Goal: Information Seeking & Learning: Understand process/instructions

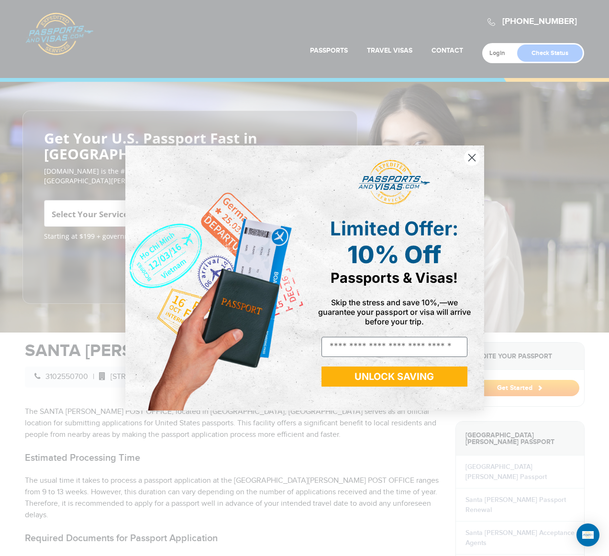
click at [472, 156] on circle "Close dialog" at bounding box center [471, 158] width 16 height 16
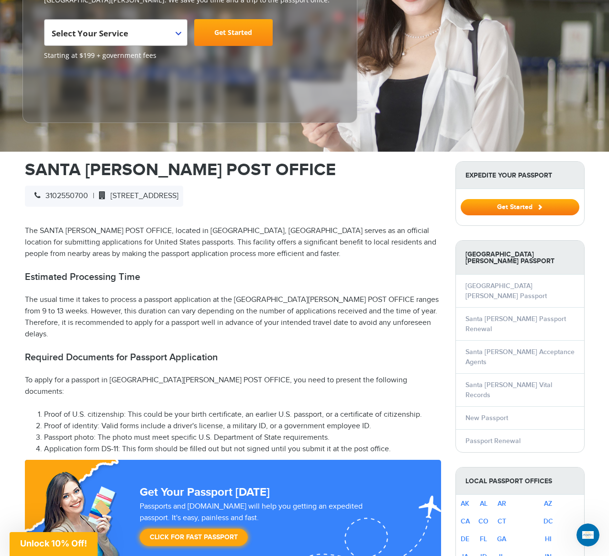
scroll to position [191, 0]
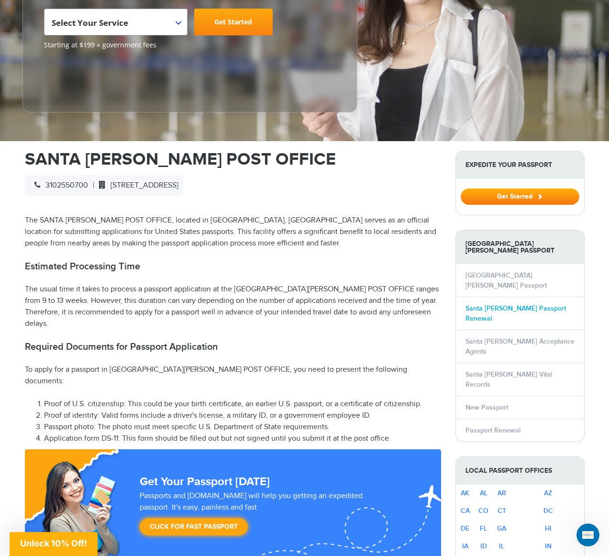
click at [496, 304] on link "Santa Monica Passport Renewal" at bounding box center [515, 313] width 100 height 18
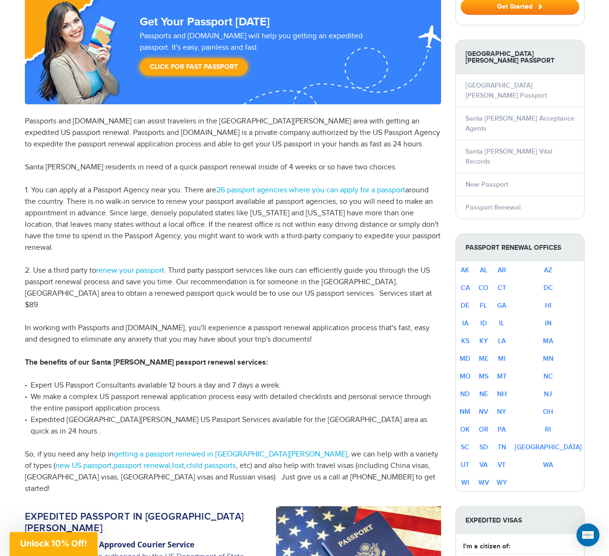
scroll to position [143, 0]
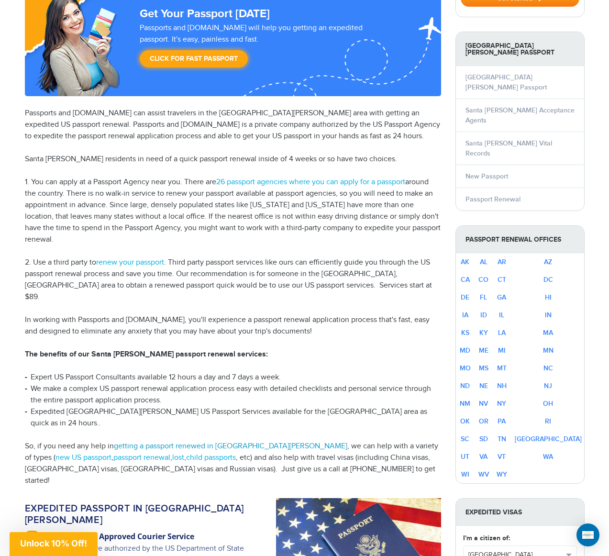
click at [150, 441] on link "getting a passport renewed in Santa Monica" at bounding box center [230, 445] width 233 height 9
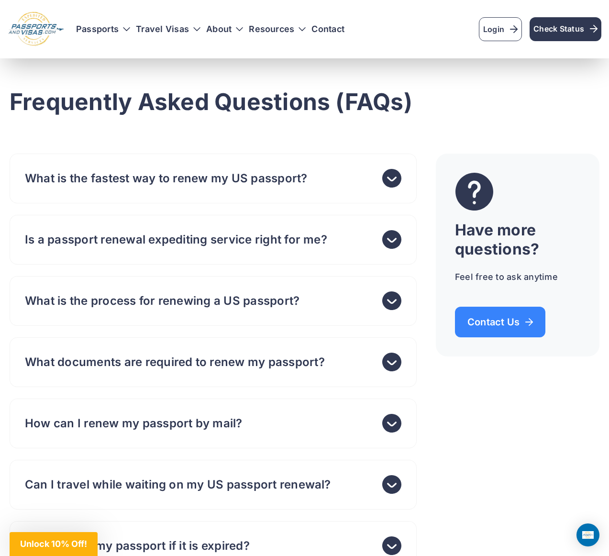
scroll to position [3157, 0]
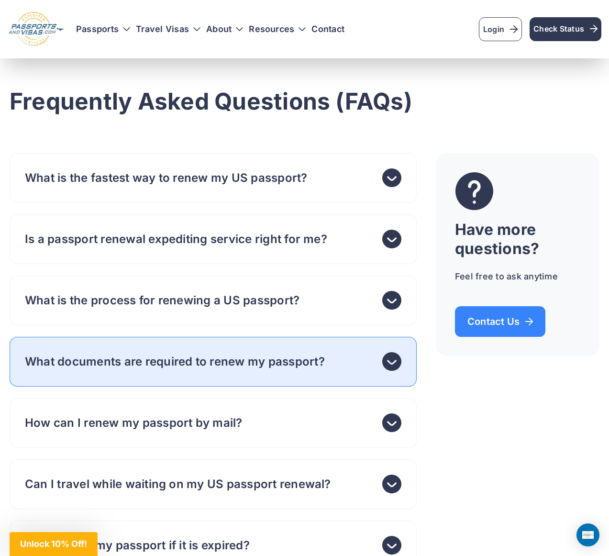
click at [388, 371] on icon at bounding box center [391, 361] width 19 height 19
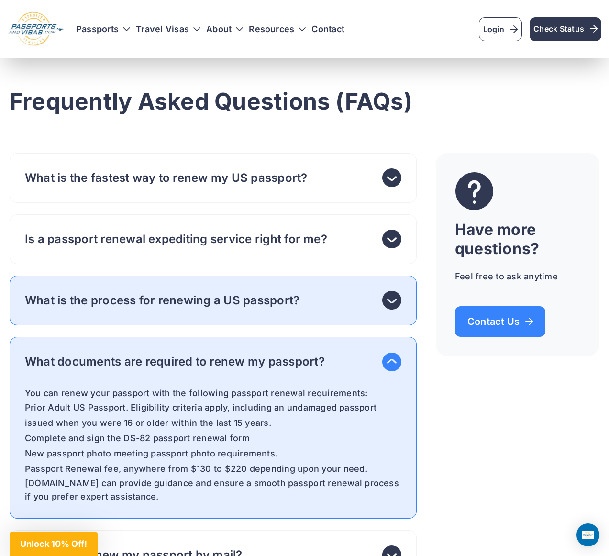
click at [391, 309] on icon at bounding box center [391, 300] width 19 height 19
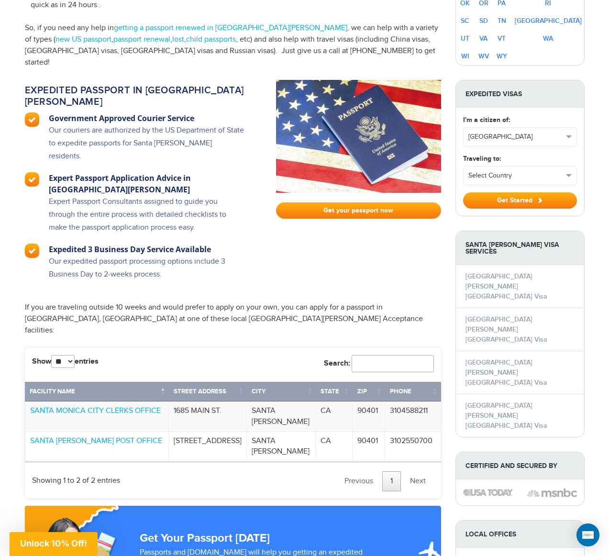
scroll to position [566, 0]
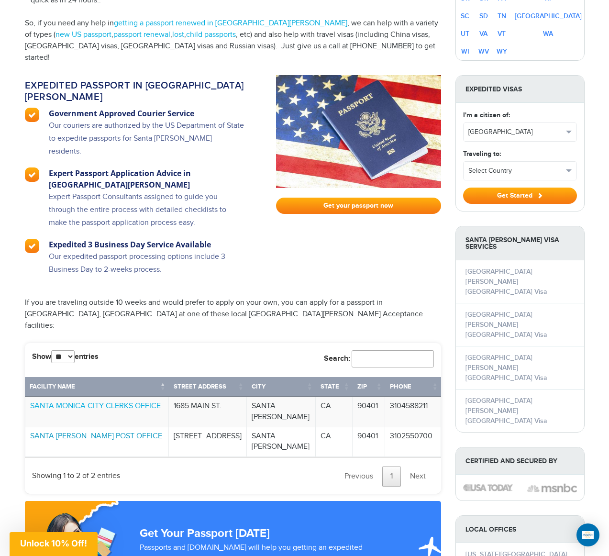
click at [114, 431] on link "SANTA MONICA MAIN POST OFFICE" at bounding box center [96, 435] width 132 height 9
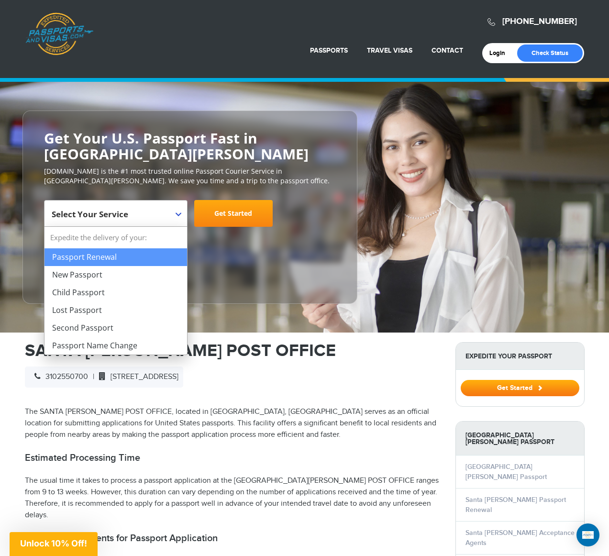
click at [179, 213] on b at bounding box center [179, 214] width 6 height 4
select select "**********"
